Goal: Task Accomplishment & Management: Use online tool/utility

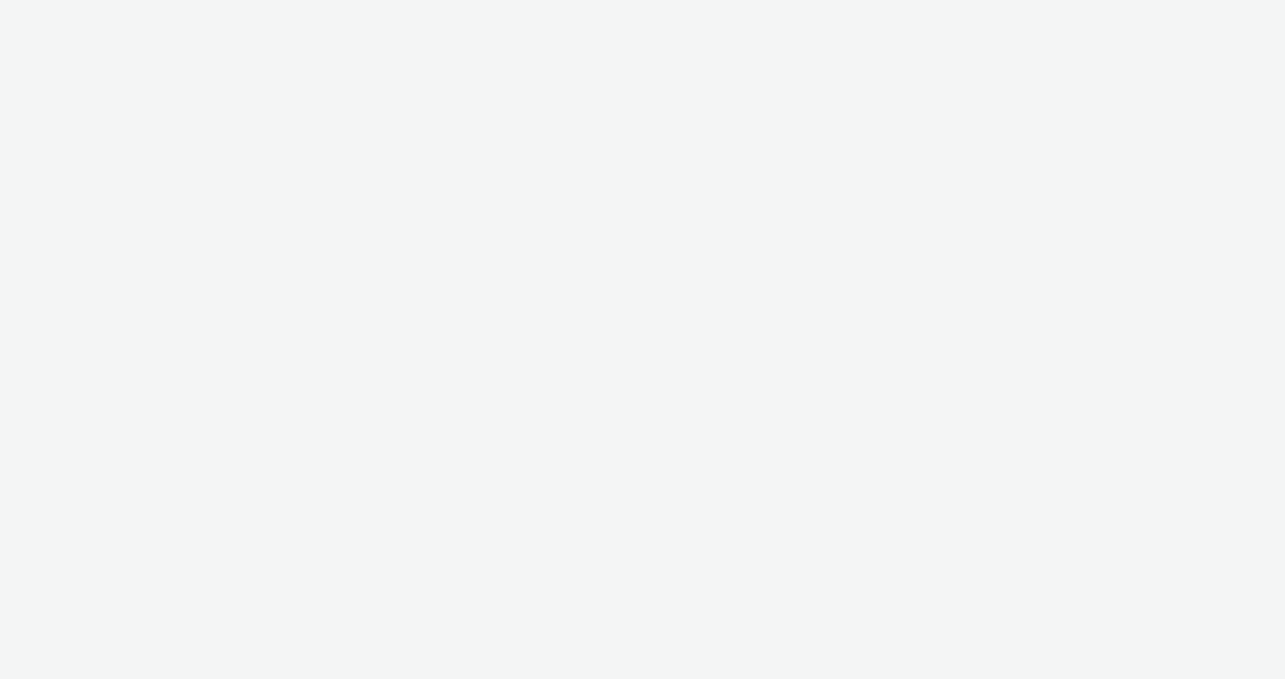
select select "15b35e0c-f581-4517-8fd7-fc395f1412fa"
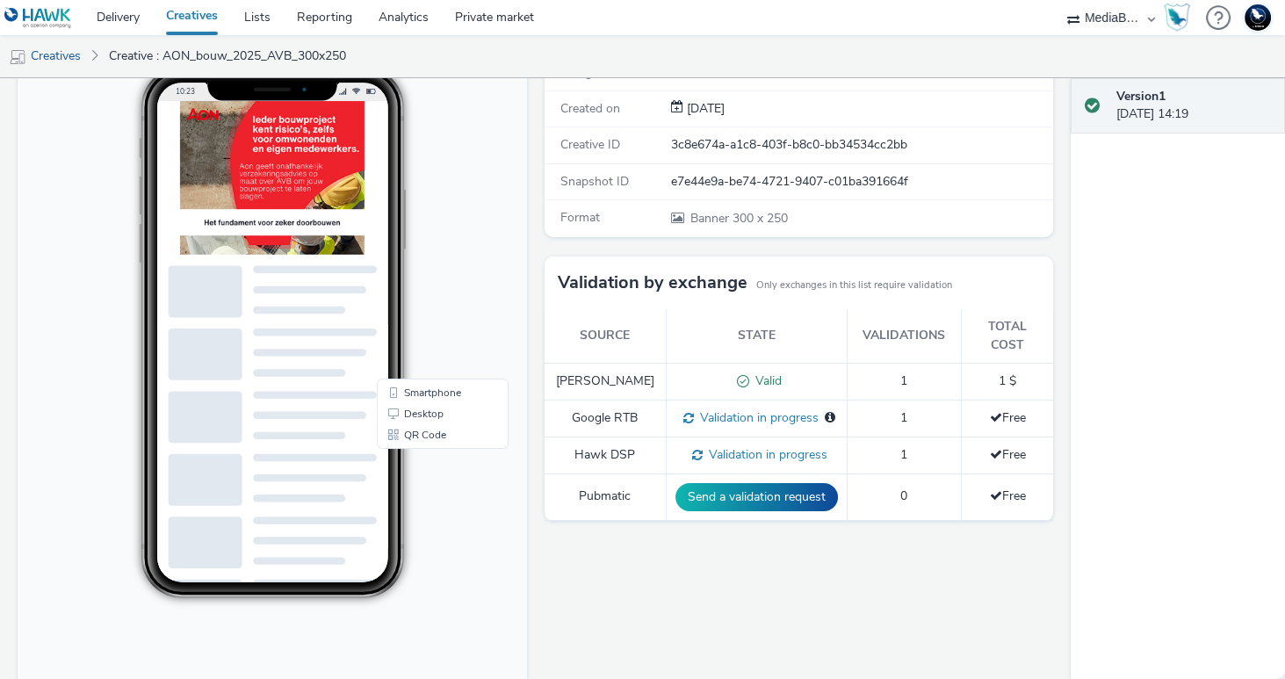
scroll to position [268, 0]
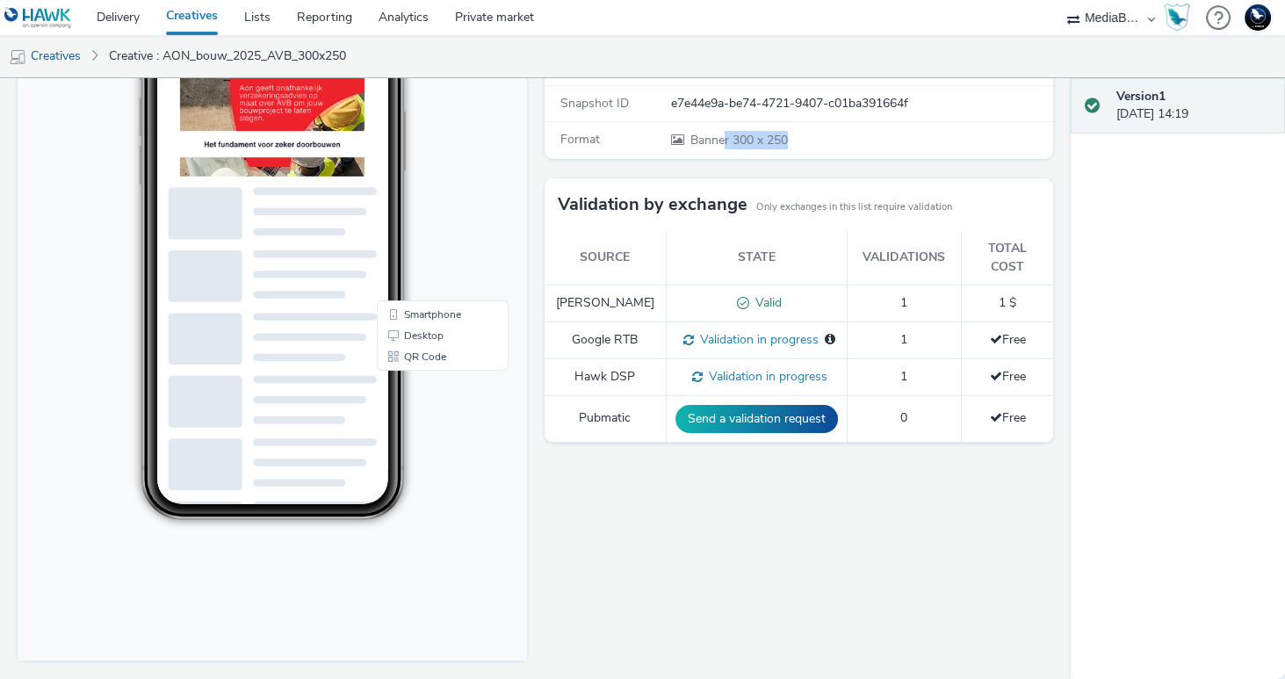
drag, startPoint x: 788, startPoint y: 138, endPoint x: 727, endPoint y: 129, distance: 62.1
click at [727, 132] on span "Banner 300 x 250" at bounding box center [738, 140] width 99 height 17
click at [774, 405] on button "Send a validation request" at bounding box center [757, 419] width 163 height 28
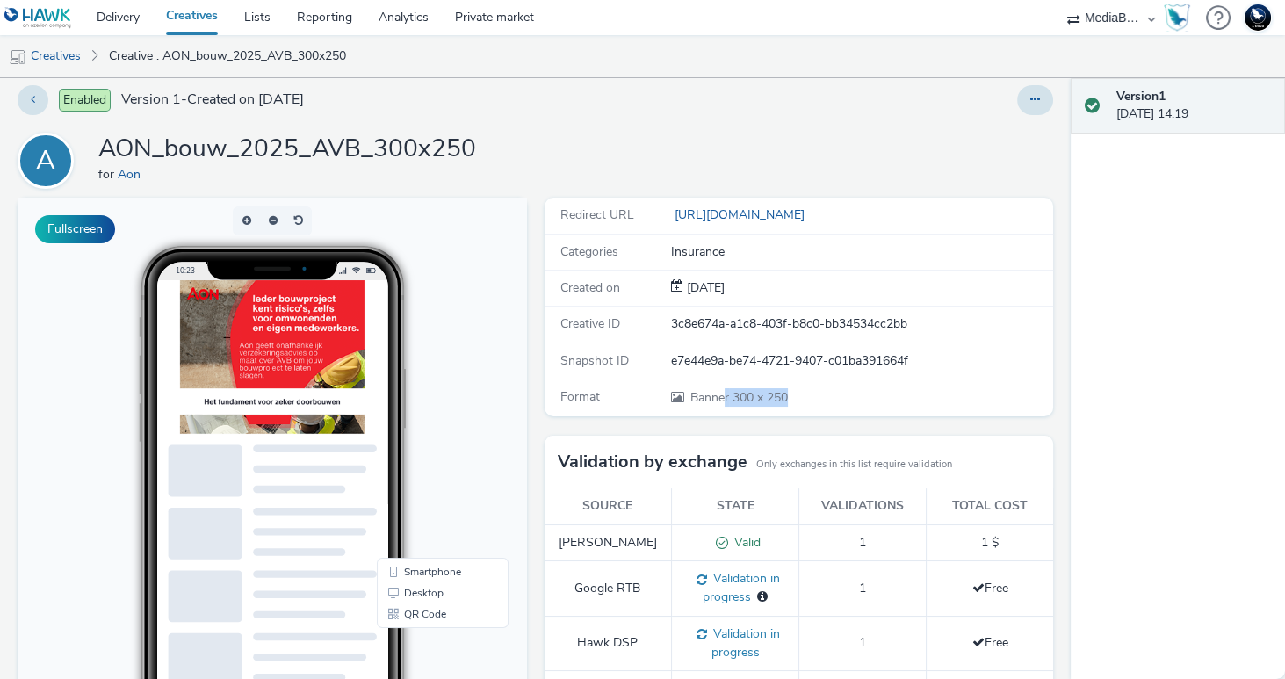
scroll to position [0, 0]
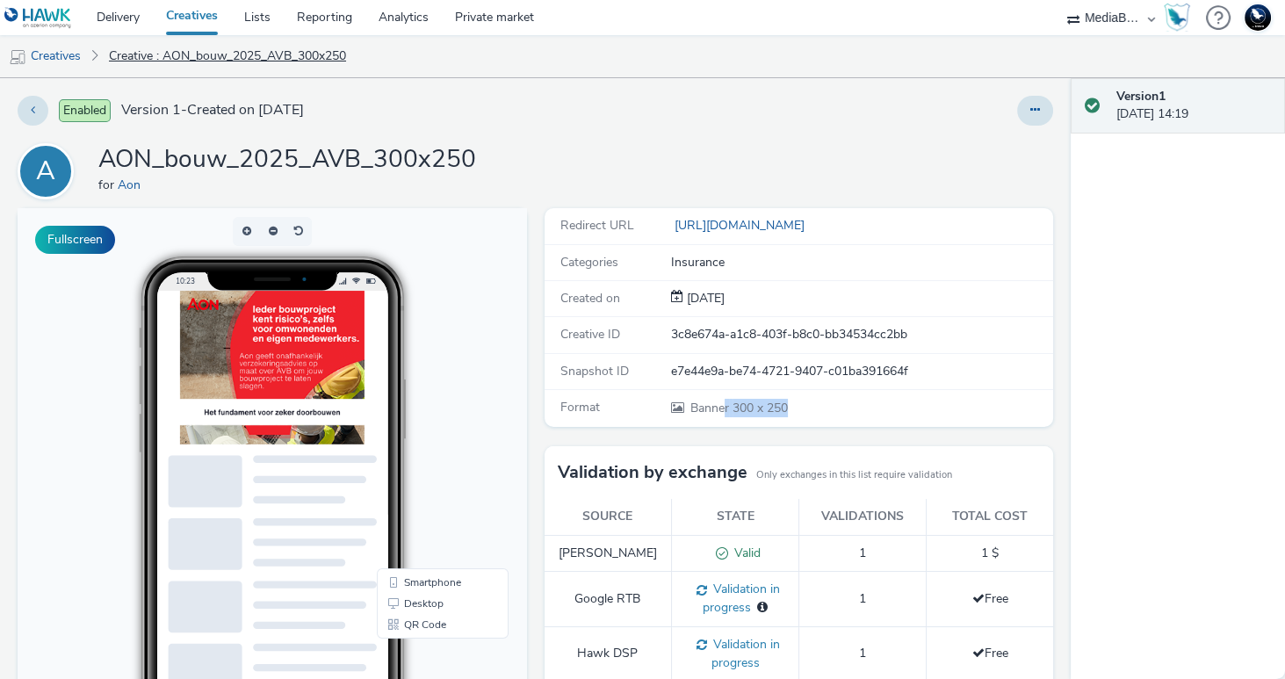
click at [176, 60] on link "Creative : AON_bouw_2025_AVB_300x250" at bounding box center [227, 56] width 255 height 42
click at [67, 57] on link "Creatives" at bounding box center [45, 56] width 90 height 42
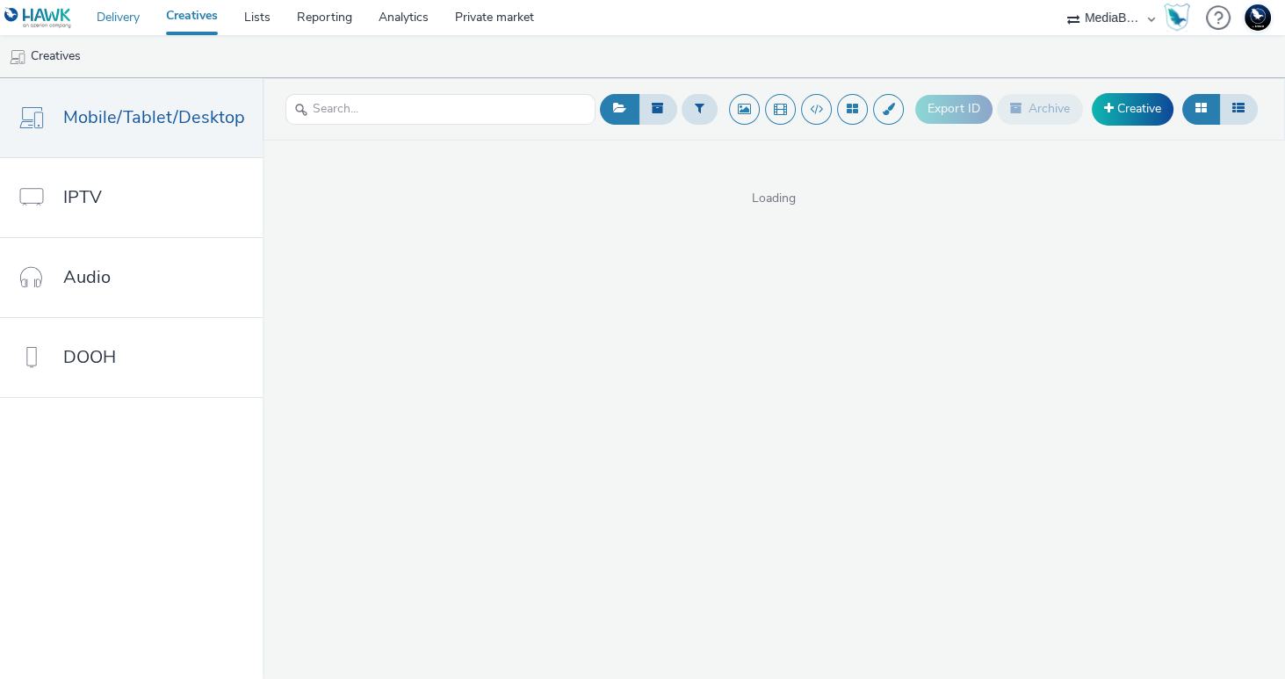
click at [111, 16] on link "Delivery" at bounding box center [117, 17] width 69 height 35
